Goal: Information Seeking & Learning: Learn about a topic

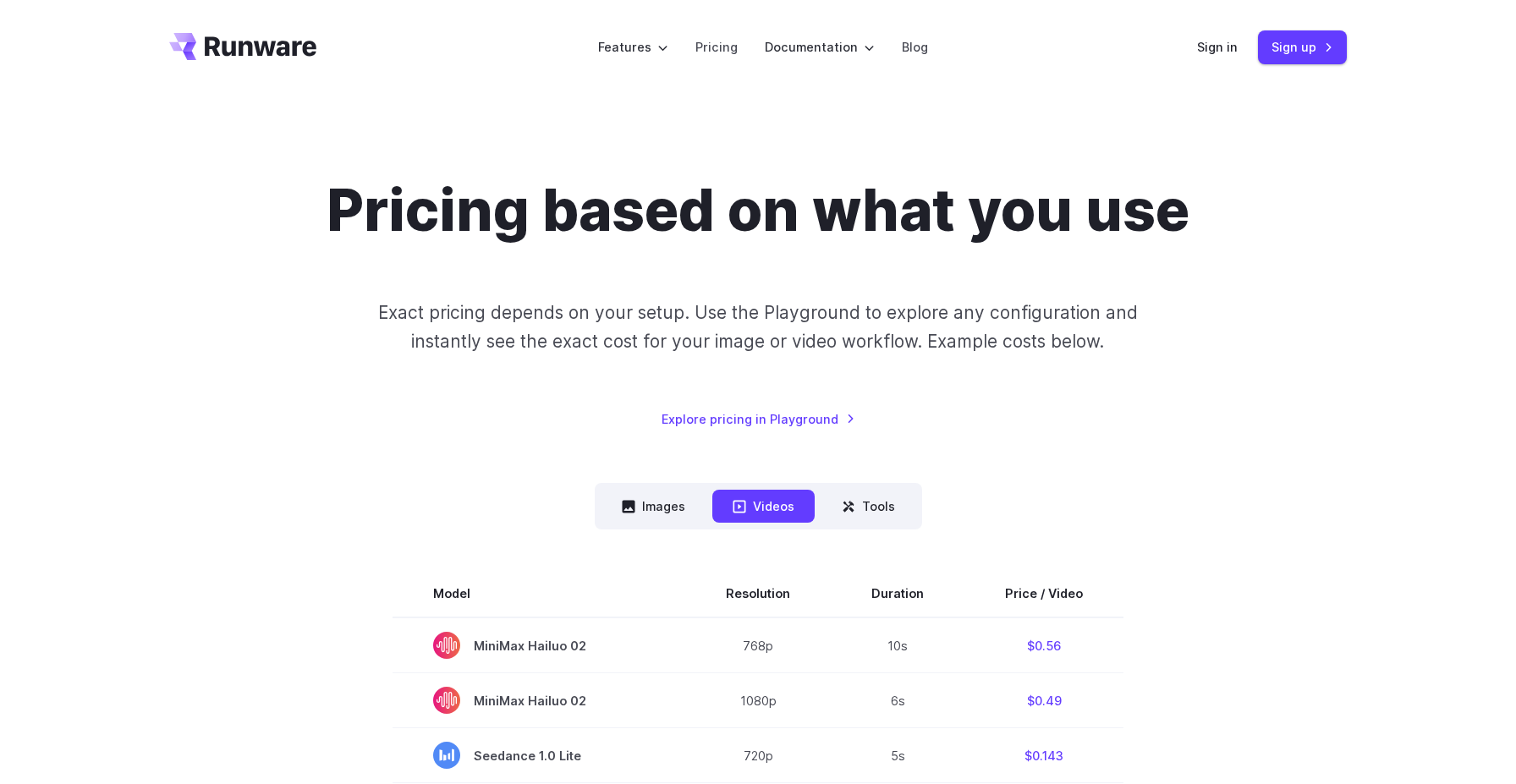
click at [268, 47] on icon "Go to /" at bounding box center [243, 47] width 147 height 27
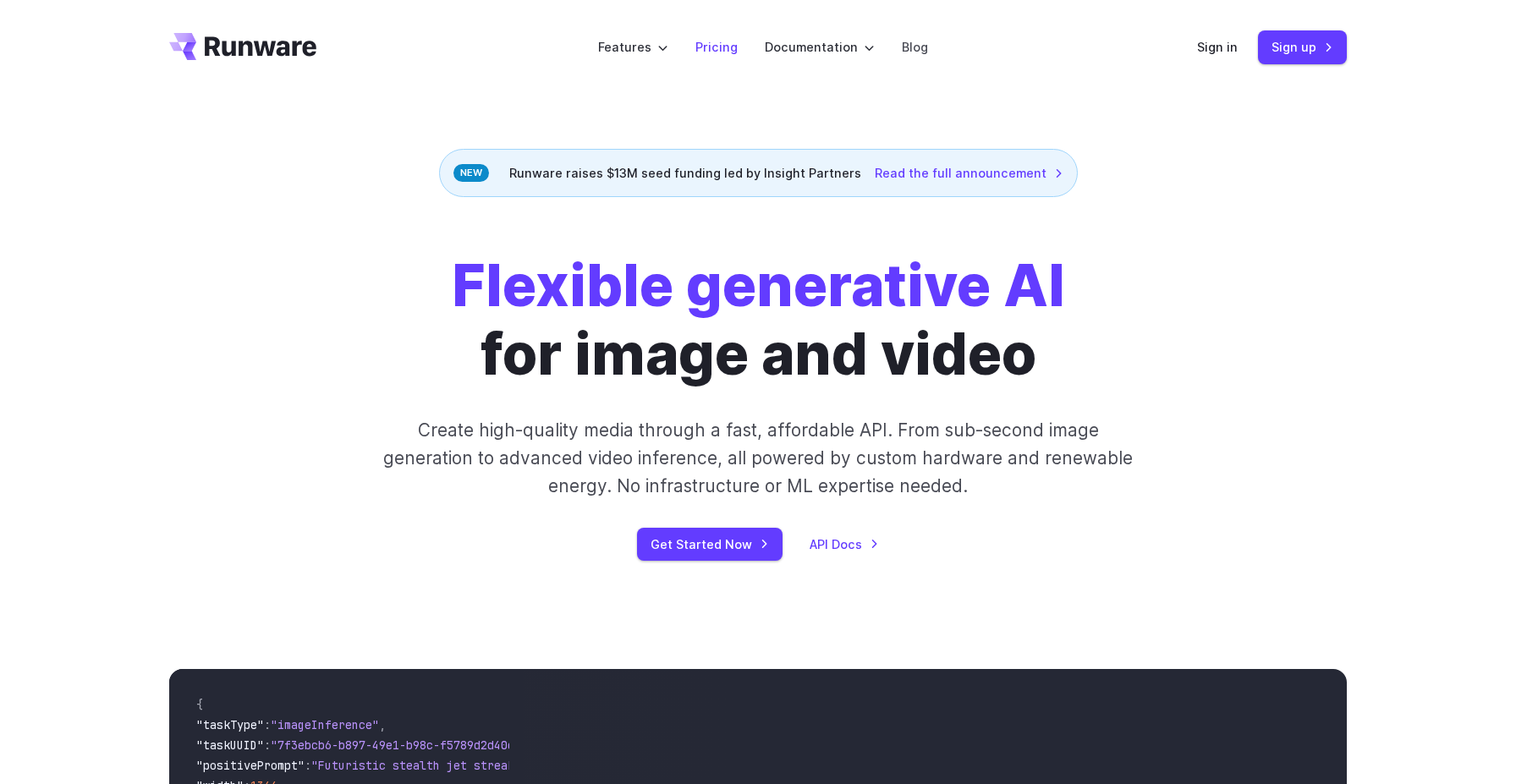
click at [720, 48] on link "Pricing" at bounding box center [717, 47] width 42 height 19
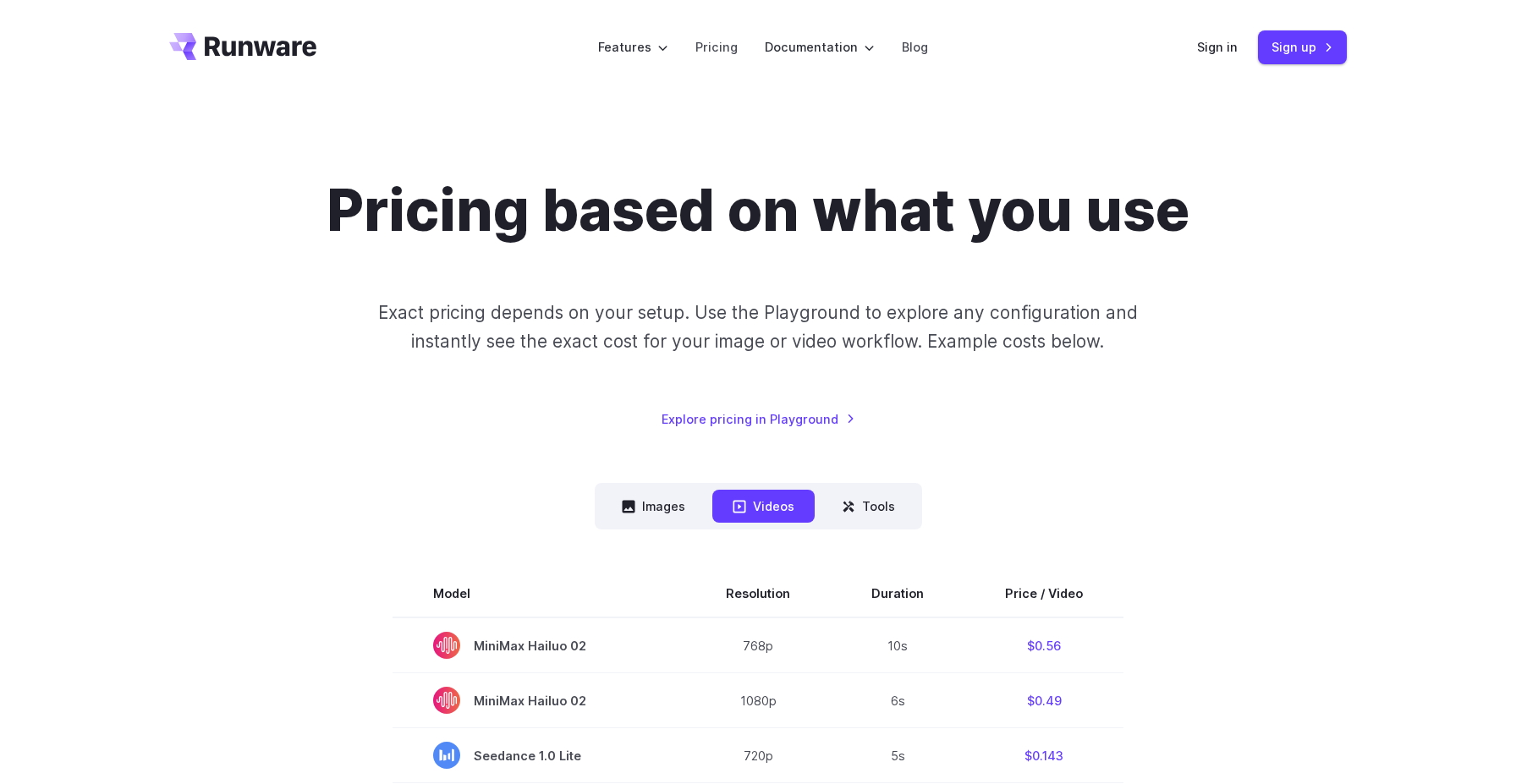
click at [274, 36] on icon "Go to /" at bounding box center [243, 47] width 147 height 27
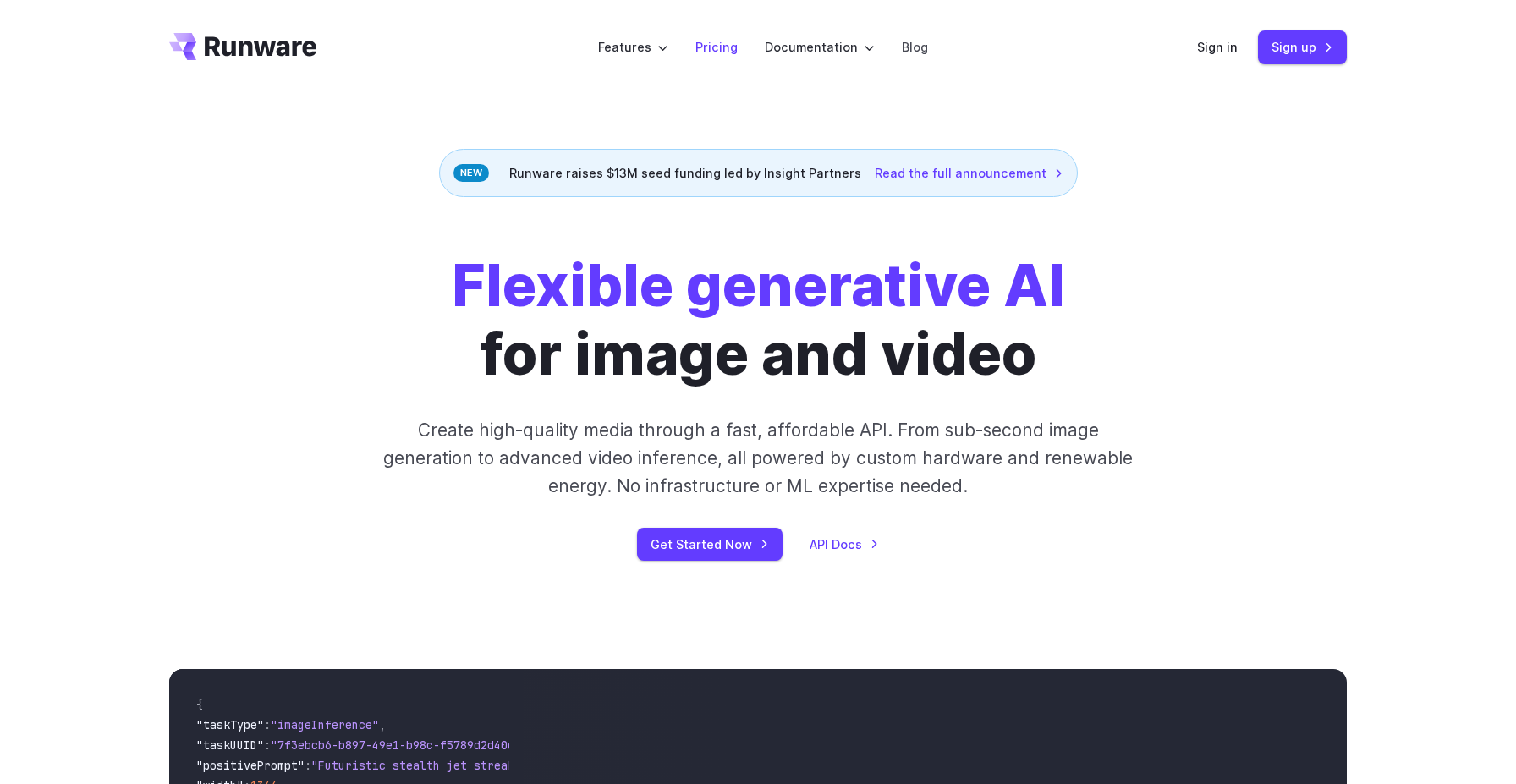
click at [722, 43] on link "Pricing" at bounding box center [717, 47] width 42 height 19
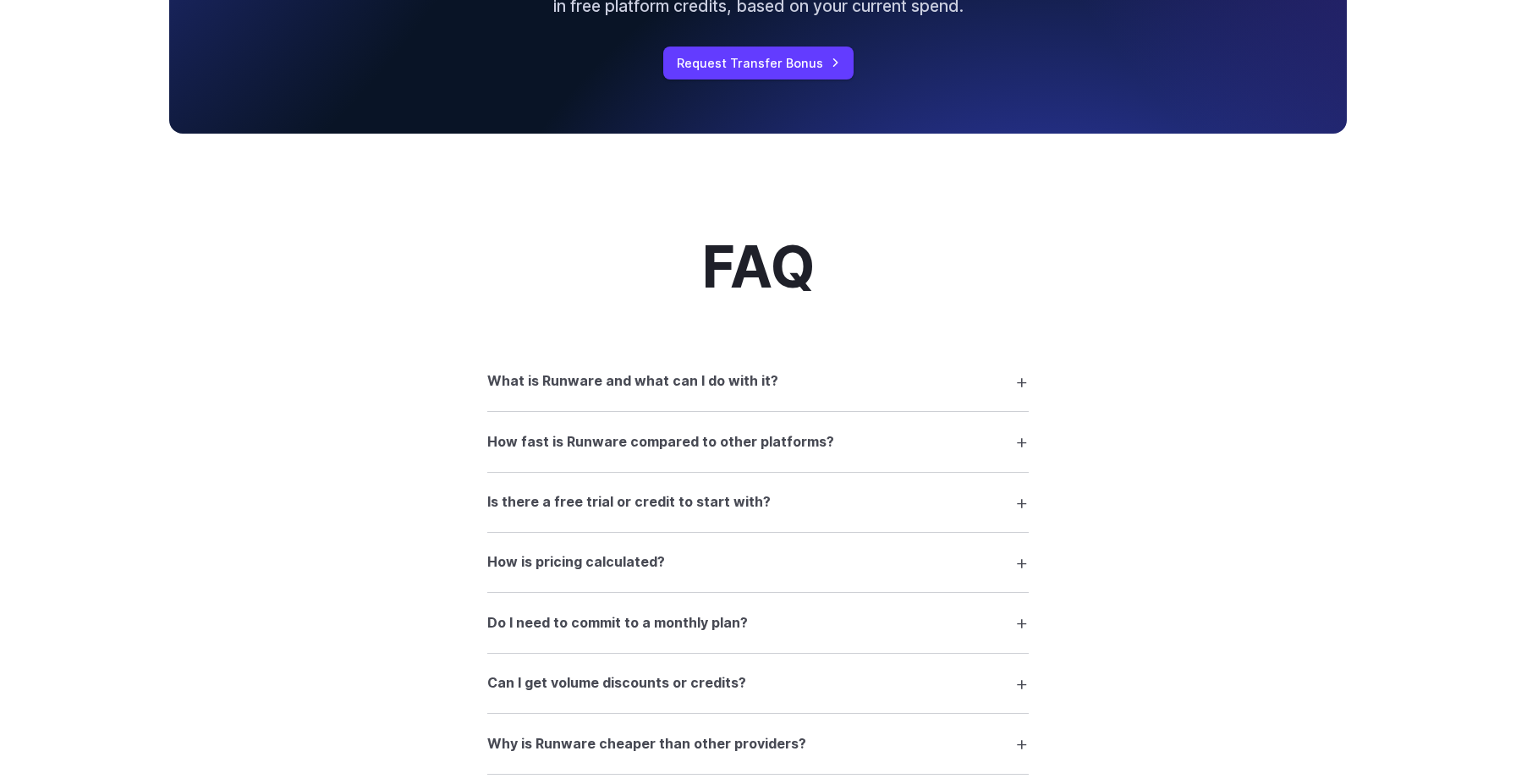
scroll to position [2195, 0]
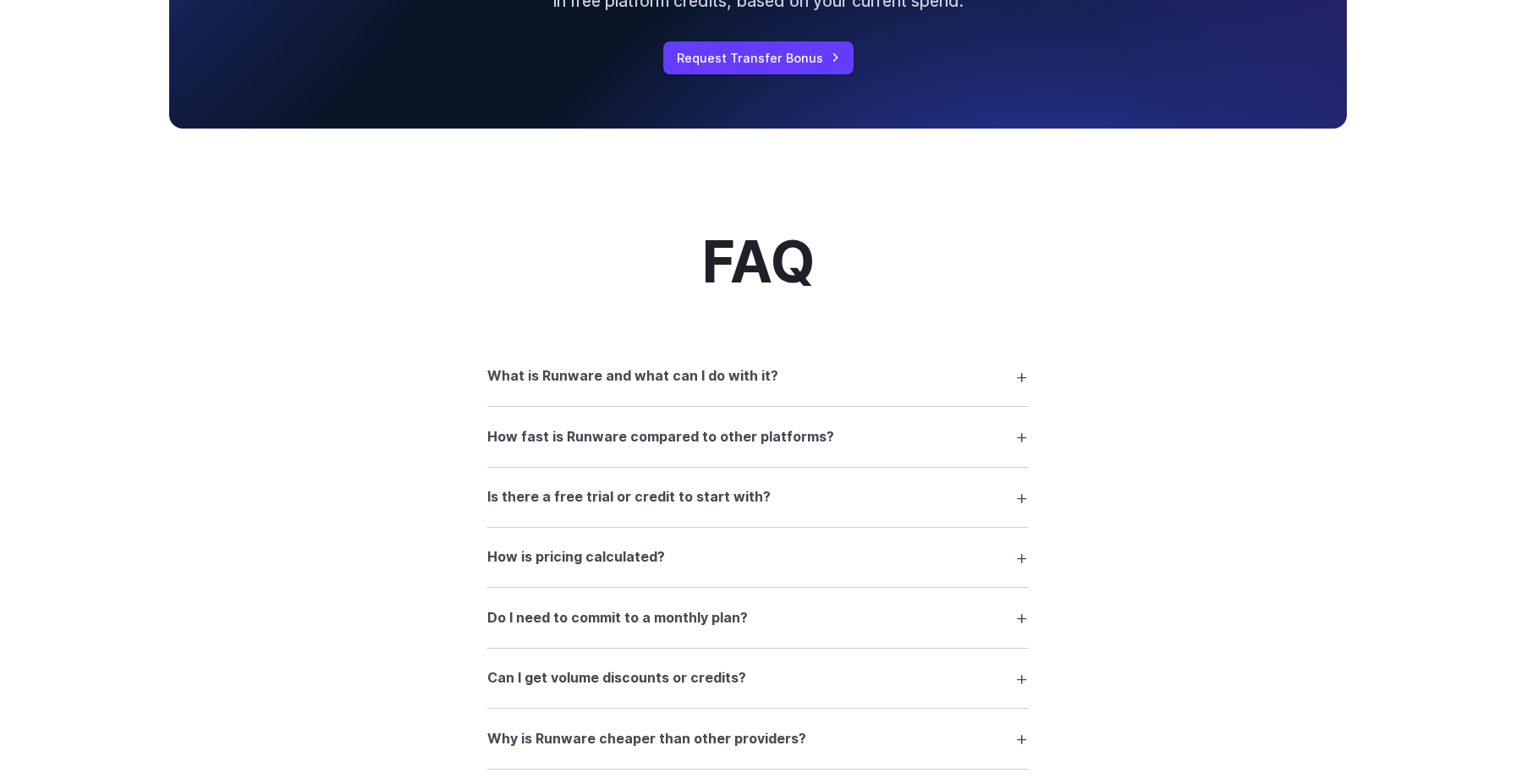
click at [542, 499] on h3 "Is there a free trial or credit to start with?" at bounding box center [629, 498] width 284 height 22
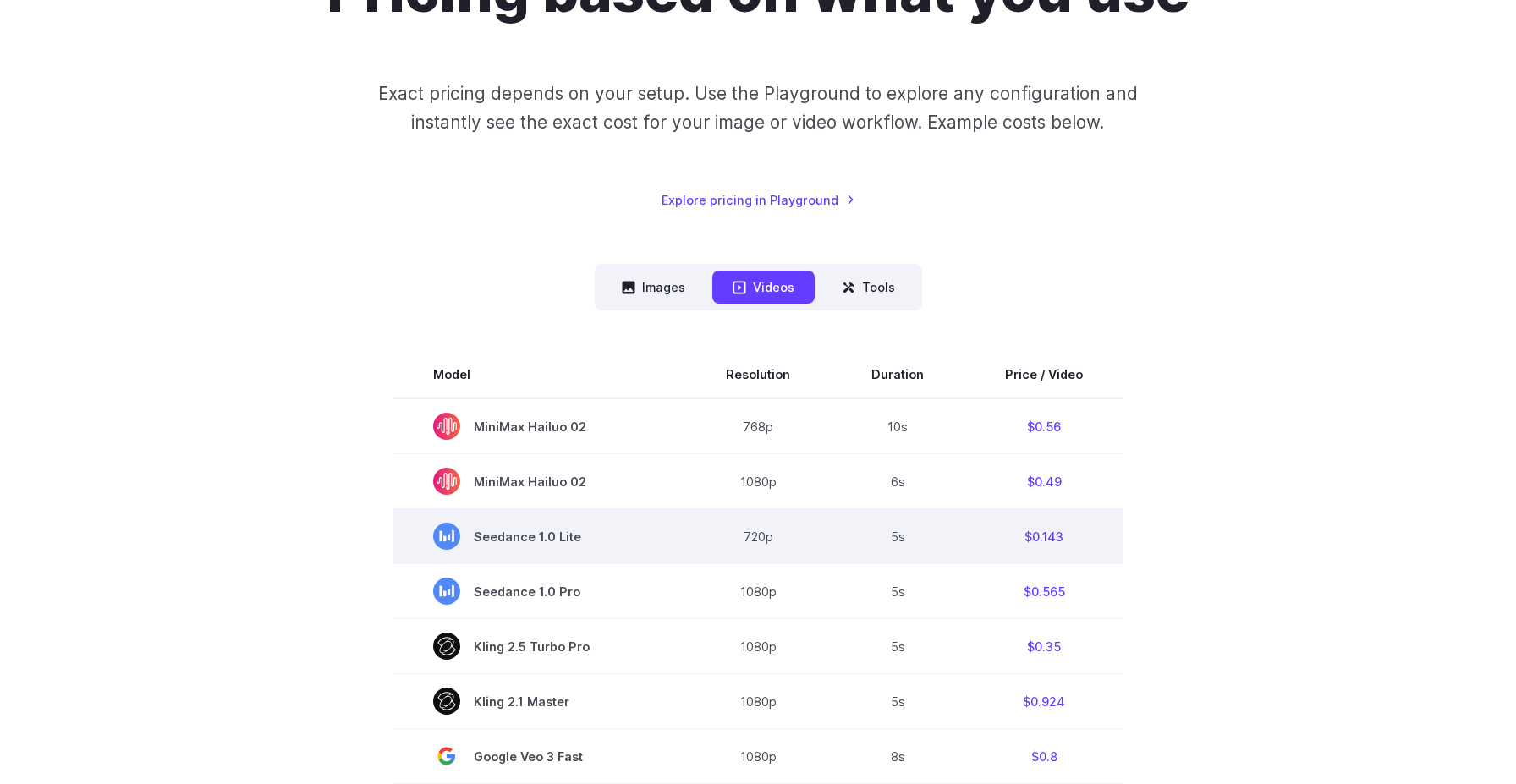
scroll to position [226, 0]
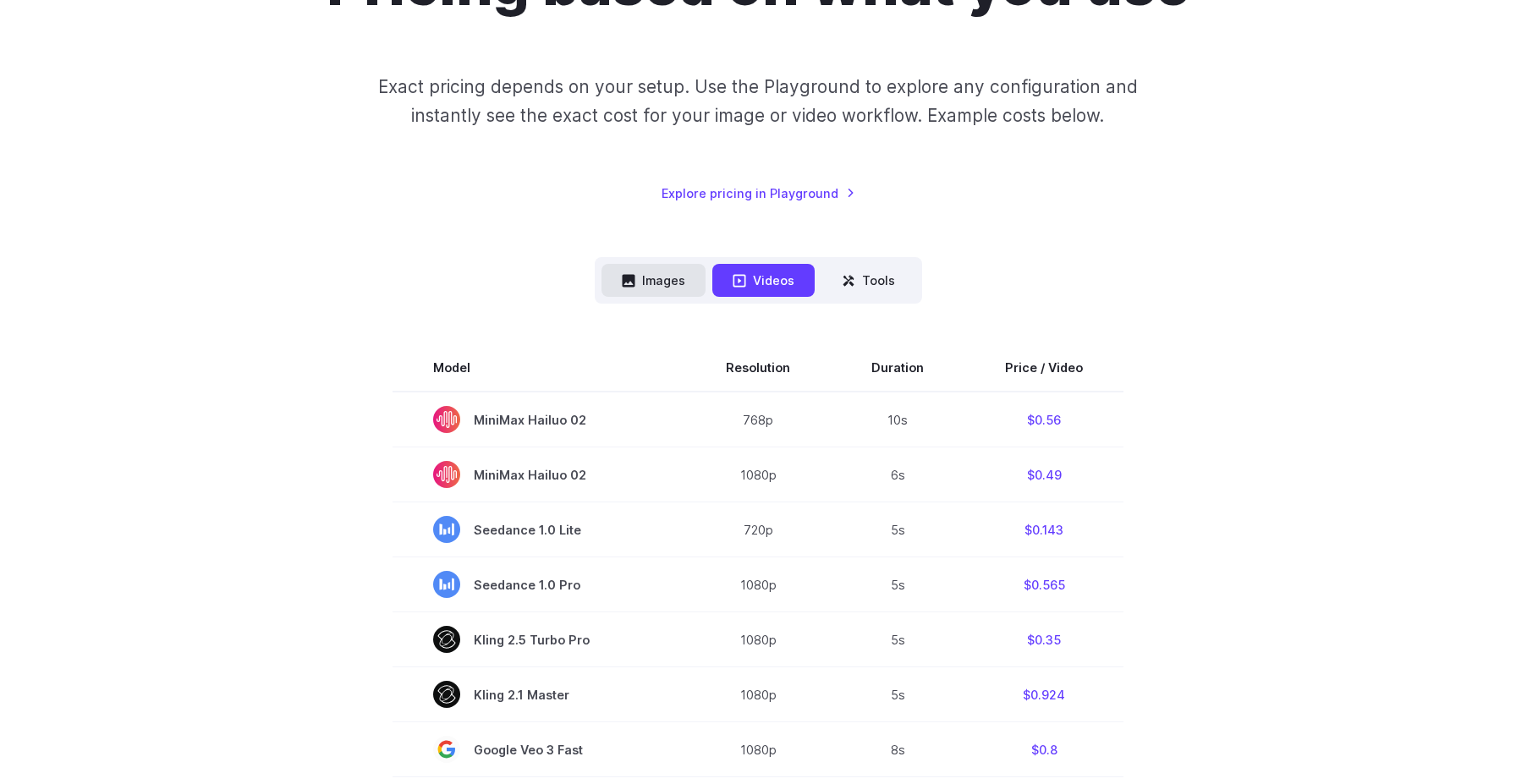
click at [656, 284] on button "Images" at bounding box center [653, 280] width 104 height 33
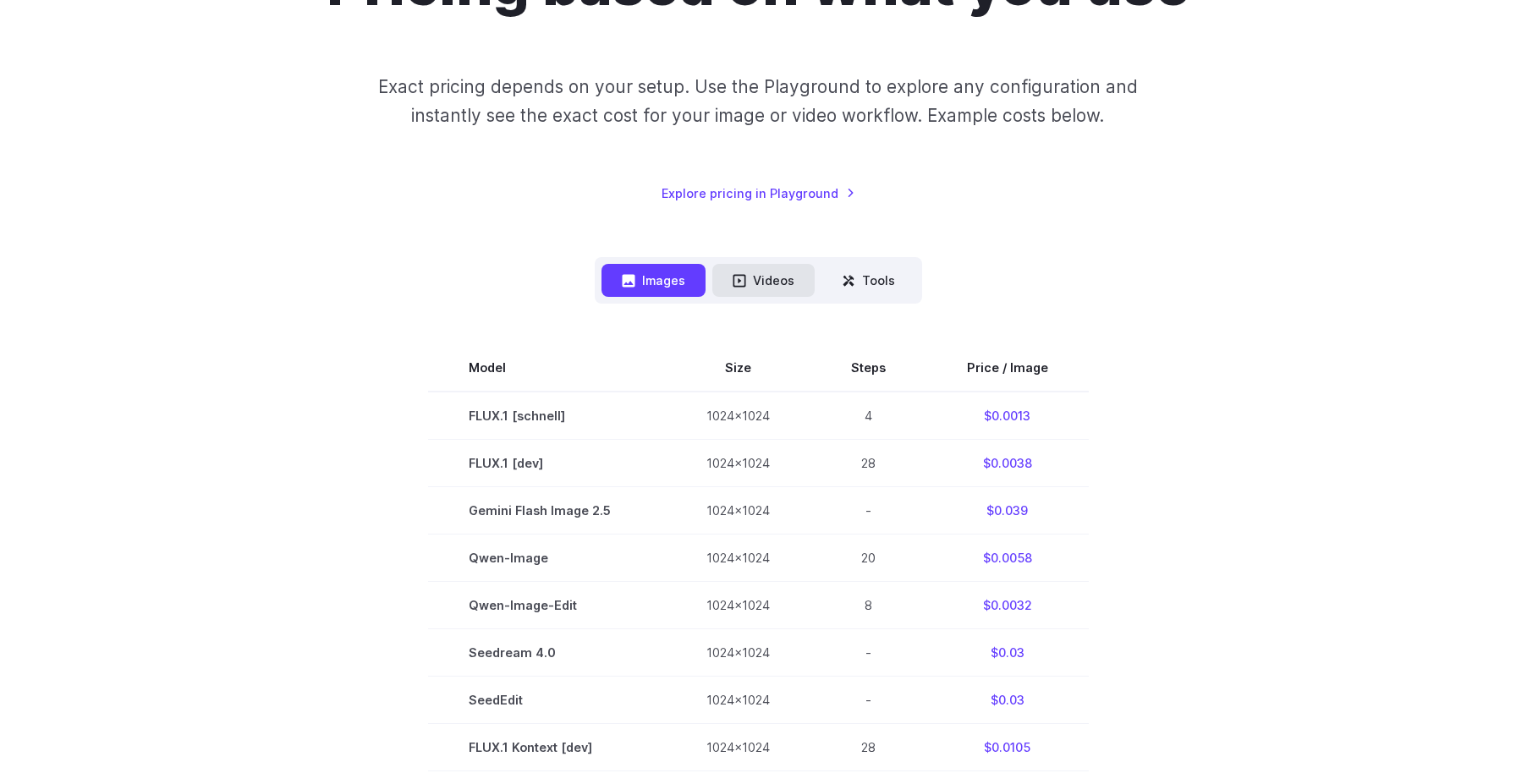
click at [732, 283] on button "Videos" at bounding box center [763, 280] width 102 height 33
